Goal: Task Accomplishment & Management: Use online tool/utility

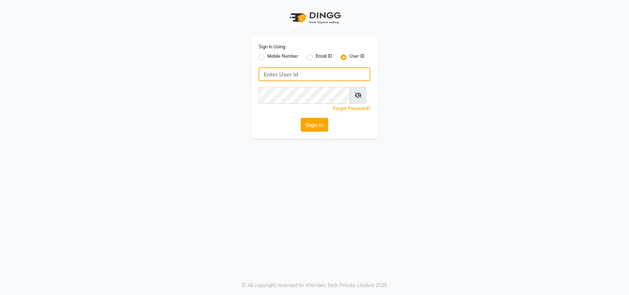
type input "[PERSON_NAME] @123"
click at [318, 131] on button "Sign In" at bounding box center [314, 125] width 27 height 14
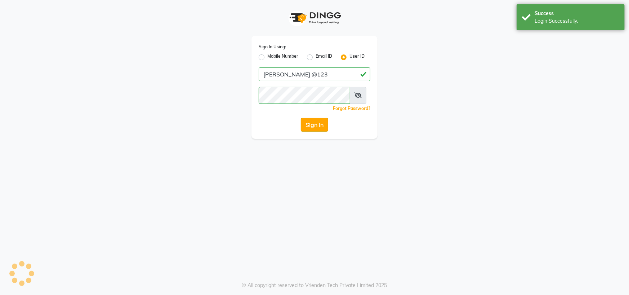
select select "7571"
select select "service"
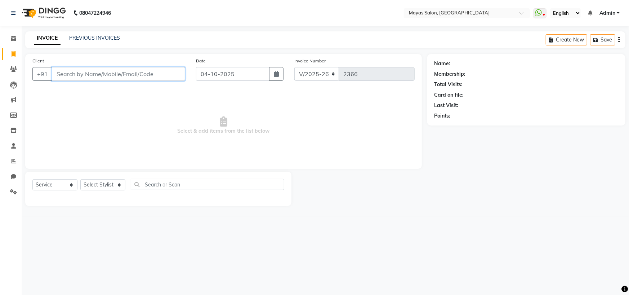
click at [134, 81] on input "Client" at bounding box center [118, 74] width 133 height 14
type input "9619807693"
click at [176, 77] on span "Add Client" at bounding box center [166, 73] width 28 height 7
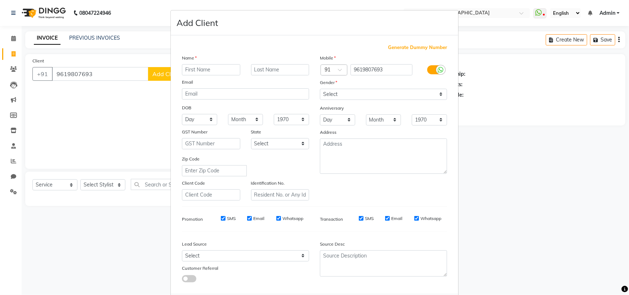
click at [202, 75] on input "text" at bounding box center [211, 69] width 58 height 11
type input "[PERSON_NAME]"
click at [351, 89] on div "Gender" at bounding box center [383, 84] width 138 height 10
click at [350, 100] on select "Select [DEMOGRAPHIC_DATA] [DEMOGRAPHIC_DATA] Other Prefer Not To Say" at bounding box center [383, 94] width 127 height 11
select select "[DEMOGRAPHIC_DATA]"
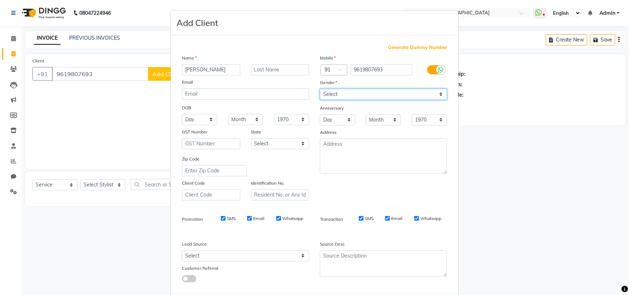
click at [320, 100] on select "Select [DEMOGRAPHIC_DATA] [DEMOGRAPHIC_DATA] Other Prefer Not To Say" at bounding box center [383, 94] width 127 height 11
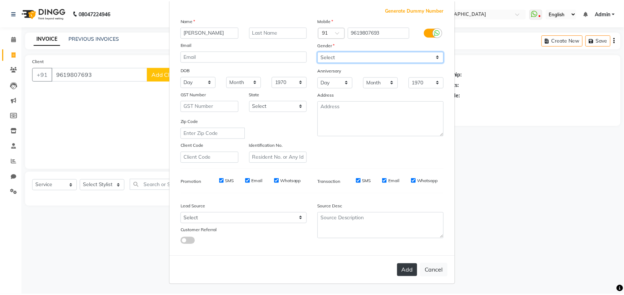
scroll to position [103, 0]
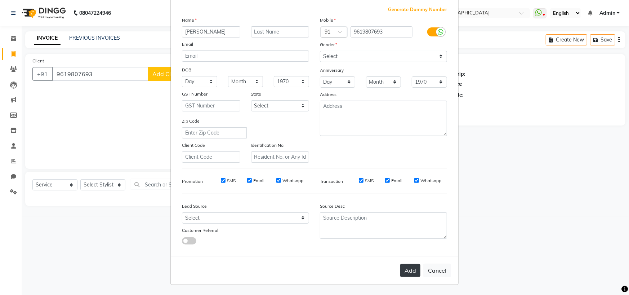
click at [401, 267] on button "Add" at bounding box center [410, 270] width 20 height 13
select select
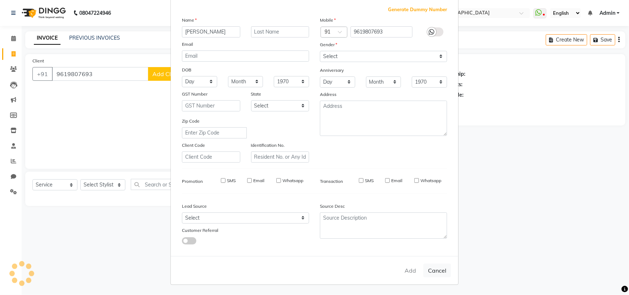
select select
checkbox input "false"
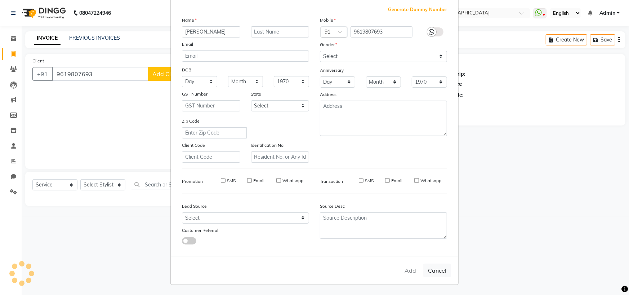
checkbox input "false"
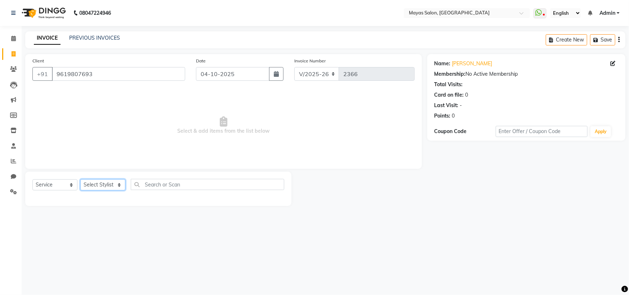
click at [97, 190] on select "Select Stylist [PERSON_NAME] [PERSON_NAME] [PERSON_NAME] (sir) [PERSON_NAME] Mo…" at bounding box center [102, 184] width 45 height 11
select select "66827"
click at [82, 190] on select "Select Stylist [PERSON_NAME] [PERSON_NAME] [PERSON_NAME] (sir) [PERSON_NAME] Mo…" at bounding box center [102, 184] width 45 height 11
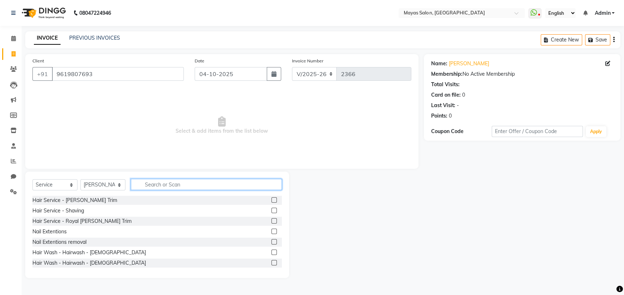
click at [201, 190] on input "text" at bounding box center [206, 184] width 151 height 11
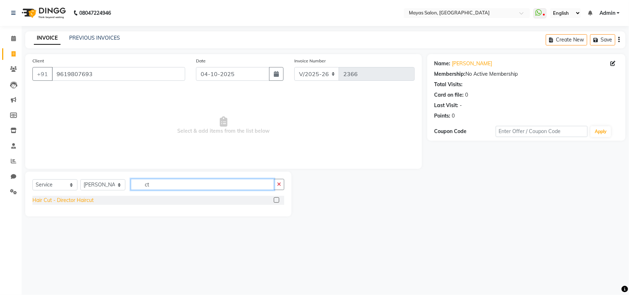
type input "ct"
click at [77, 204] on div "Hair Cut - Director Haircut" at bounding box center [62, 200] width 61 height 8
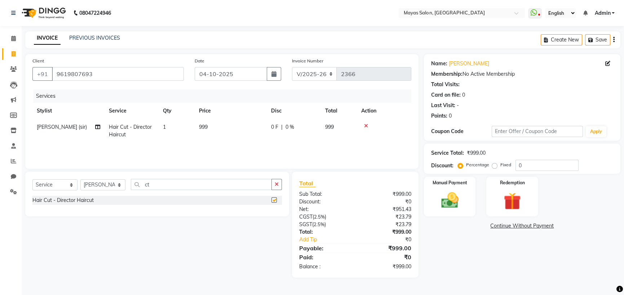
checkbox input "false"
click at [238, 143] on td "999" at bounding box center [231, 131] width 72 height 24
select select "66827"
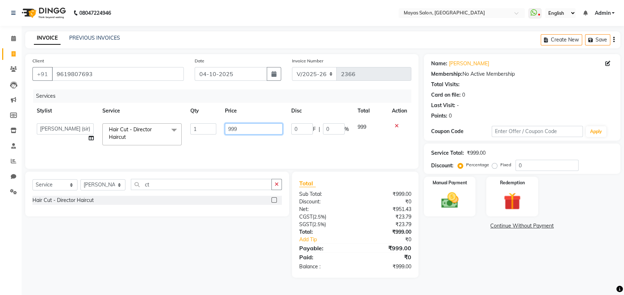
click at [253, 134] on input "999" at bounding box center [254, 128] width 58 height 11
type input "9"
type input "1500"
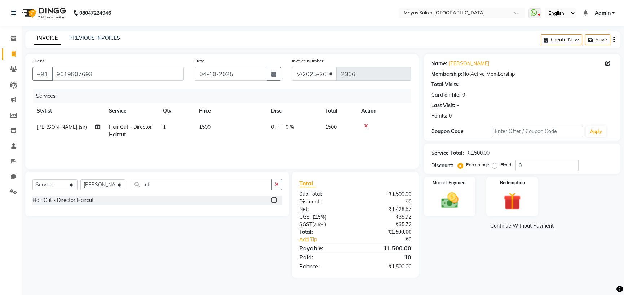
click at [197, 143] on td "1500" at bounding box center [231, 131] width 72 height 24
select select "66827"
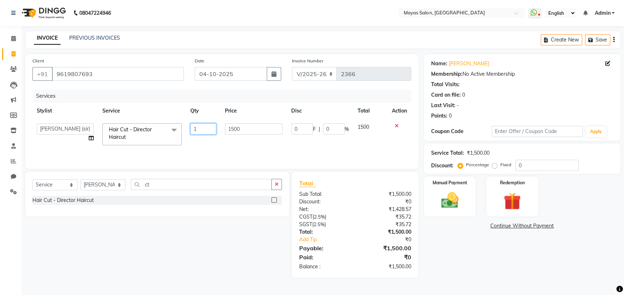
click at [201, 134] on input "1" at bounding box center [203, 128] width 26 height 11
type input "2"
click at [459, 277] on div "Name: [PERSON_NAME] Membership: No Active Membership Total Visits: Card on file…" at bounding box center [525, 165] width 202 height 223
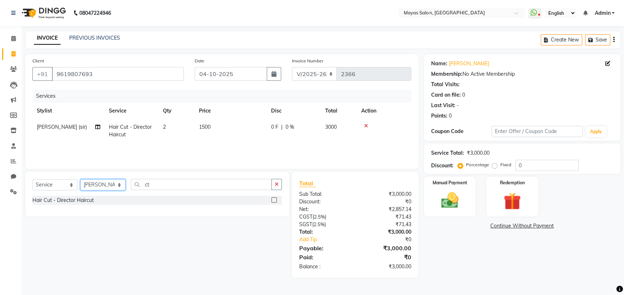
click at [117, 190] on select "Select Stylist [PERSON_NAME] [PERSON_NAME] [PERSON_NAME] (sir) [PERSON_NAME] Mo…" at bounding box center [102, 184] width 45 height 11
select select "70617"
click at [82, 190] on select "Select Stylist [PERSON_NAME] [PERSON_NAME] [PERSON_NAME] (sir) [PERSON_NAME] Mo…" at bounding box center [102, 184] width 45 height 11
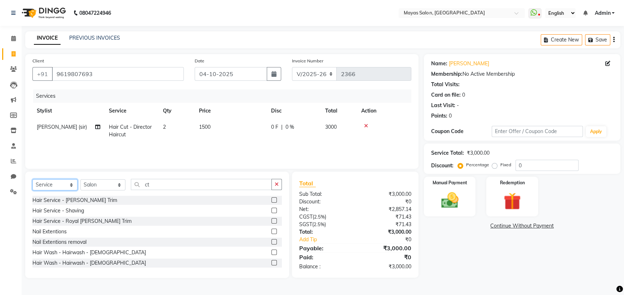
click at [66, 190] on select "Select Service Product Membership Package Voucher Prepaid Gift Card" at bounding box center [54, 184] width 45 height 11
select select "product"
click at [34, 190] on select "Select Service Product Membership Package Voucher Prepaid Gift Card" at bounding box center [54, 184] width 45 height 11
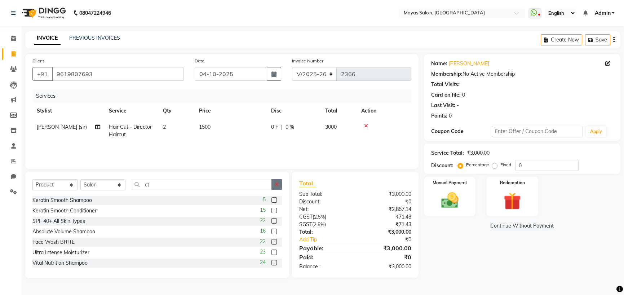
click at [276, 190] on button "button" at bounding box center [276, 184] width 10 height 11
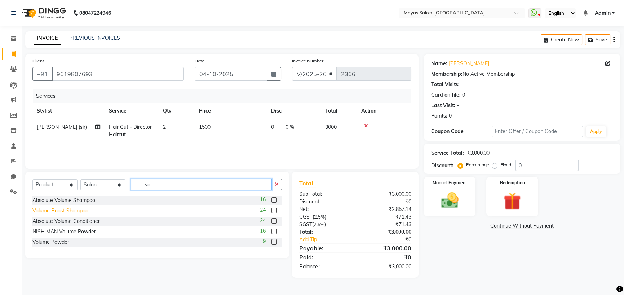
type input "vol"
click at [72, 214] on div "Volume Boost Shampoo" at bounding box center [60, 211] width 56 height 8
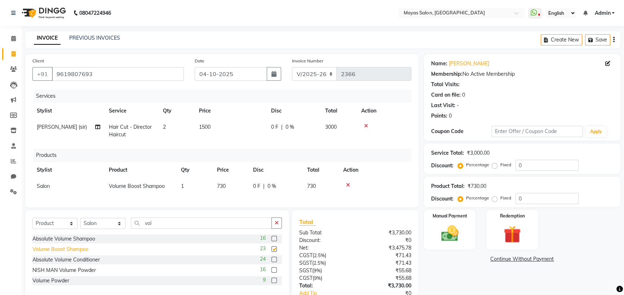
checkbox input "false"
click at [234, 194] on td "730" at bounding box center [231, 186] width 36 height 16
select select "70617"
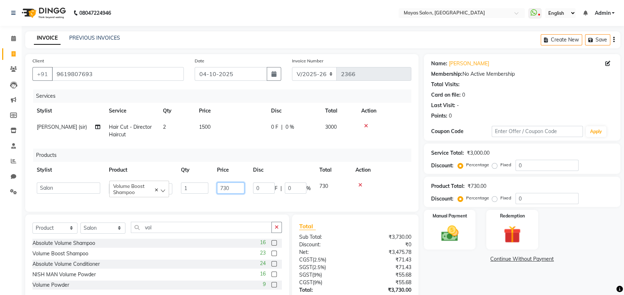
click at [238, 193] on input "730" at bounding box center [230, 187] width 27 height 11
type input "7"
type input "1150"
click at [249, 24] on nav "08047224946 Select Location × Mayas Salon, Thane WhatsApp Status ✕ Status: Disc…" at bounding box center [312, 13] width 624 height 26
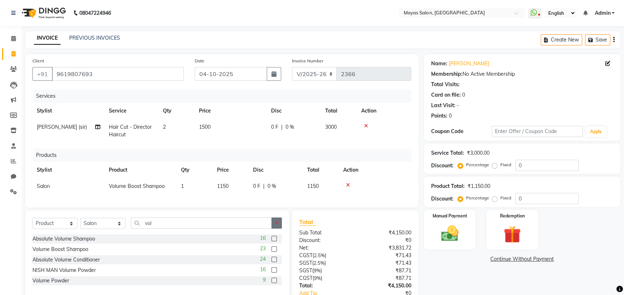
click at [278, 228] on button "button" at bounding box center [276, 222] width 10 height 11
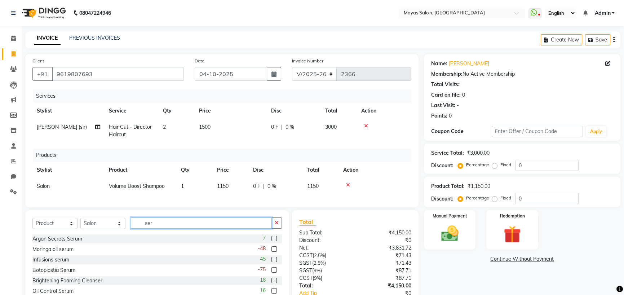
scroll to position [36, 0]
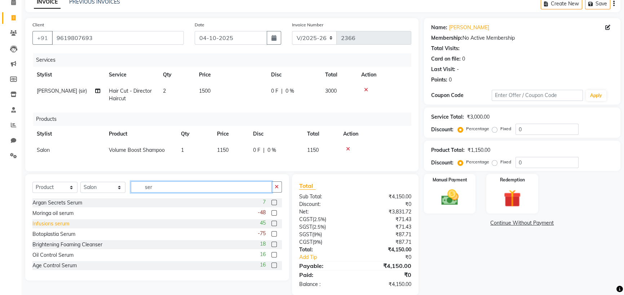
type input "ser"
click at [61, 227] on div "Infusions serum" at bounding box center [50, 224] width 37 height 8
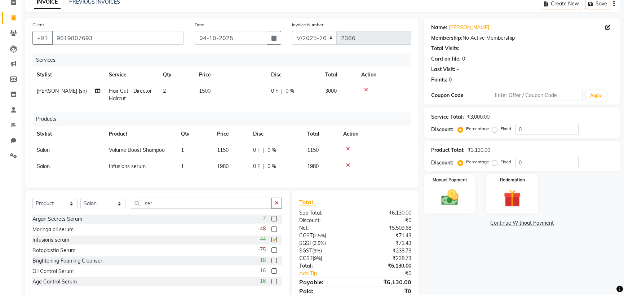
checkbox input "false"
click at [247, 174] on td "1980" at bounding box center [231, 166] width 36 height 16
select select "70617"
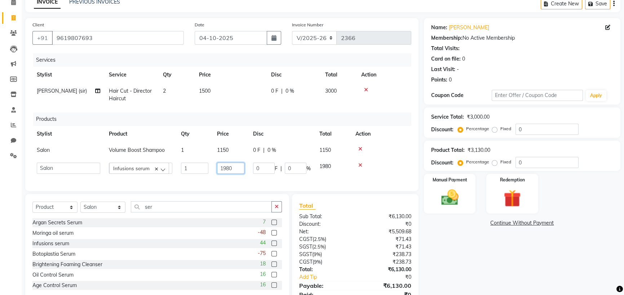
click at [242, 174] on input "1980" at bounding box center [230, 167] width 27 height 11
type input "1"
type input "1100"
click at [501, 264] on div "Name: [PERSON_NAME] Membership: No Active Membership Total Visits: Card on file…" at bounding box center [525, 166] width 202 height 297
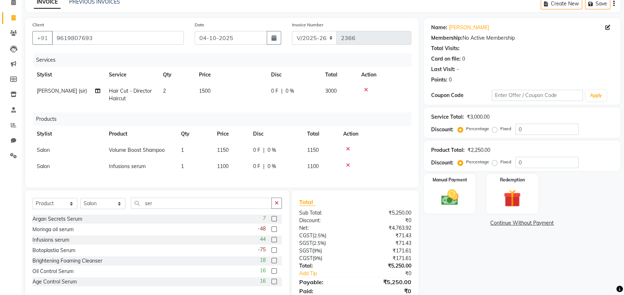
click at [418, 213] on div "Manual Payment Redemption" at bounding box center [521, 194] width 207 height 40
click at [457, 207] on img at bounding box center [449, 197] width 29 height 21
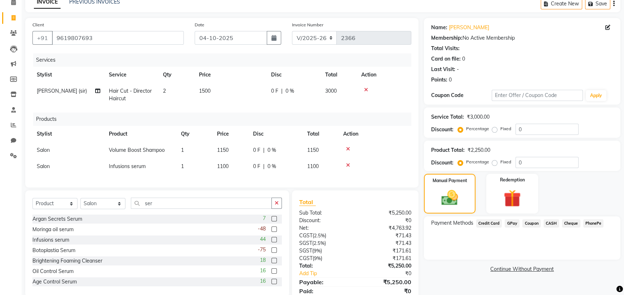
click at [517, 227] on span "GPay" at bounding box center [511, 223] width 15 height 8
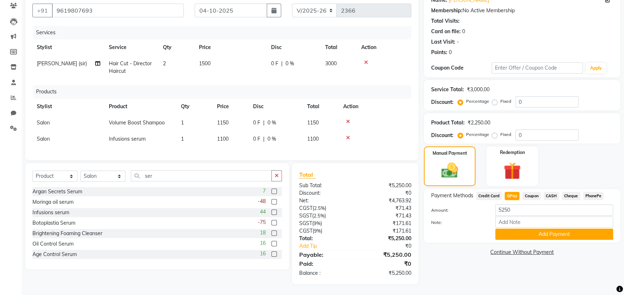
scroll to position [119, 0]
click at [522, 229] on button "Add Payment" at bounding box center [554, 233] width 118 height 11
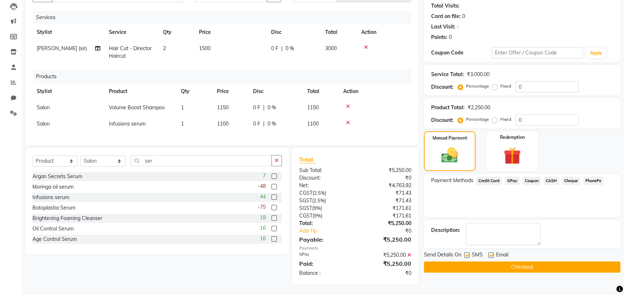
click at [525, 268] on button "Checkout" at bounding box center [522, 266] width 196 height 11
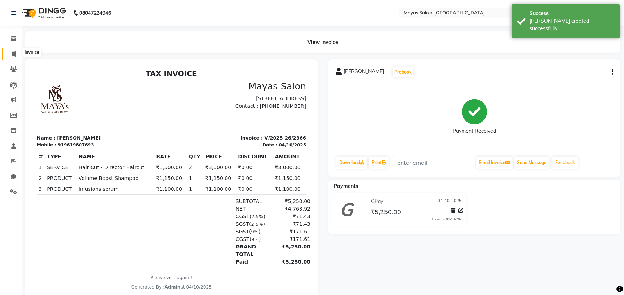
click at [7, 51] on span at bounding box center [13, 54] width 13 height 8
select select "service"
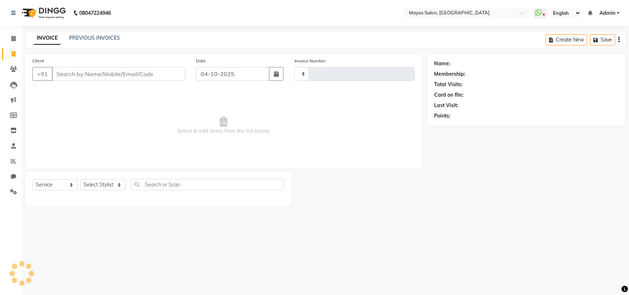
type input "2367"
select select "7571"
click at [169, 81] on input "Client" at bounding box center [118, 74] width 133 height 14
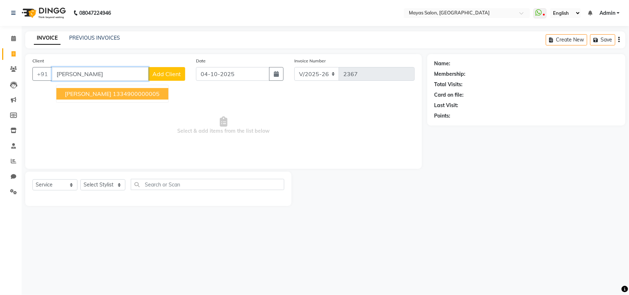
click at [152, 97] on ngb-highlight "1334900000005" at bounding box center [136, 93] width 47 height 7
type input "1334900000005"
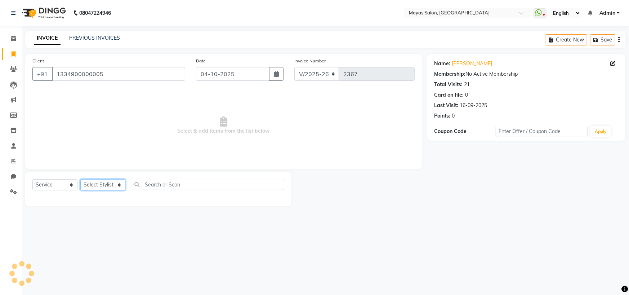
click at [122, 190] on select "Select Stylist [PERSON_NAME] [PERSON_NAME] [PERSON_NAME] (sir) [PERSON_NAME] Mo…" at bounding box center [102, 184] width 45 height 11
select select "66829"
click at [82, 190] on select "Select Stylist [PERSON_NAME] [PERSON_NAME] [PERSON_NAME] (sir) [PERSON_NAME] Mo…" at bounding box center [102, 184] width 45 height 11
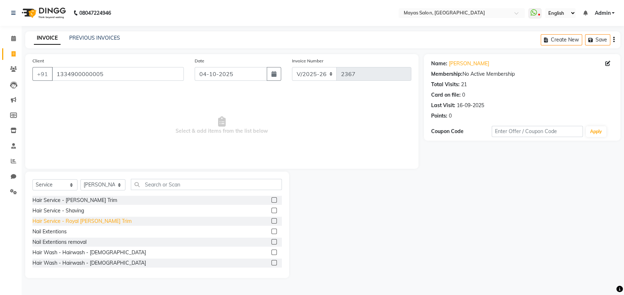
click at [83, 225] on div "Hair Service - Royal [PERSON_NAME] Trim" at bounding box center [81, 221] width 99 height 8
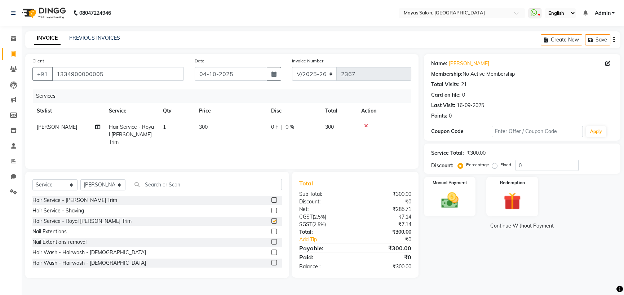
checkbox input "false"
click at [445, 213] on div "Manual Payment" at bounding box center [450, 196] width 54 height 41
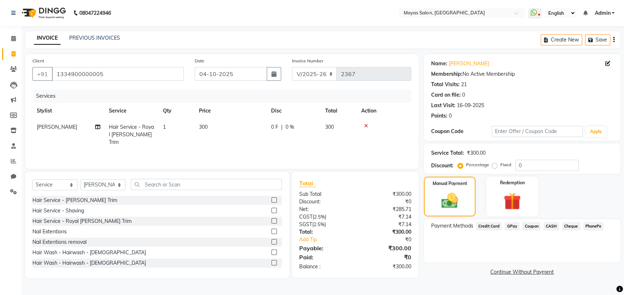
click at [559, 230] on span "CASH" at bounding box center [550, 226] width 15 height 8
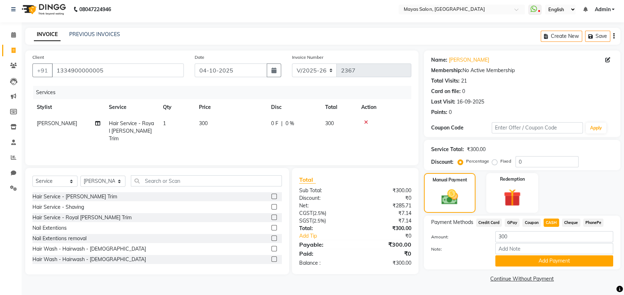
scroll to position [50, 0]
click at [559, 261] on button "Add Payment" at bounding box center [554, 260] width 118 height 11
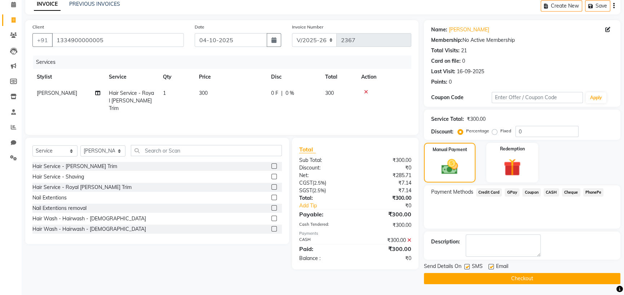
scroll to position [69, 0]
click at [548, 274] on button "Checkout" at bounding box center [522, 278] width 196 height 11
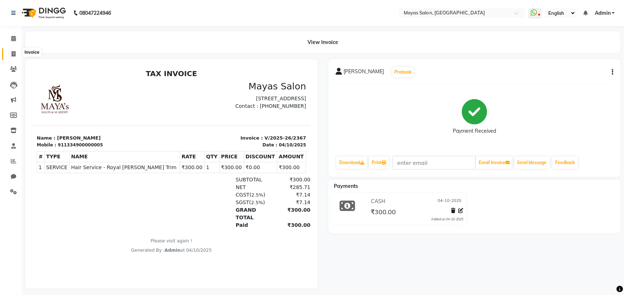
click at [12, 56] on icon at bounding box center [14, 53] width 4 height 5
select select "7571"
select select "service"
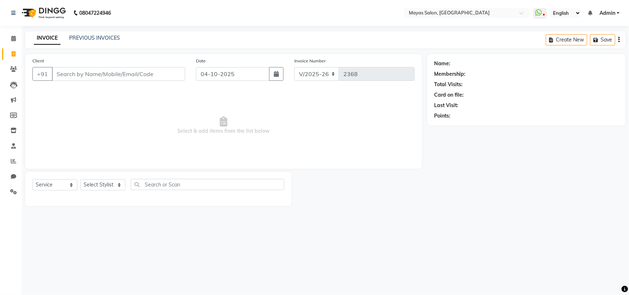
click at [105, 35] on div "INVOICE PREVIOUS INVOICES Create New Save" at bounding box center [325, 39] width 600 height 17
click at [104, 37] on link "PREVIOUS INVOICES" at bounding box center [94, 38] width 51 height 6
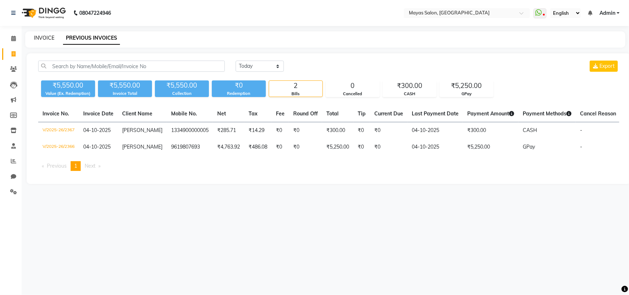
click at [52, 37] on link "INVOICE" at bounding box center [44, 38] width 21 height 6
select select "7571"
select select "service"
